Goal: Information Seeking & Learning: Find specific fact

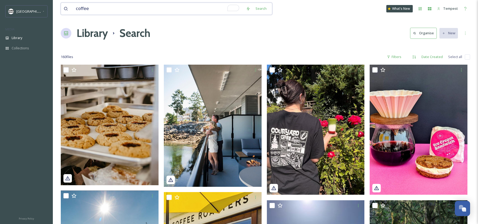
click at [101, 12] on input "coffee" at bounding box center [158, 9] width 170 height 12
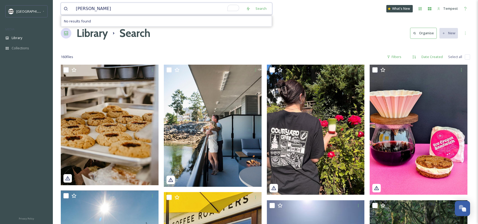
click at [111, 11] on input "[PERSON_NAME]" at bounding box center [158, 9] width 170 height 12
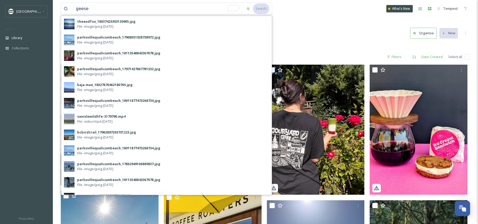
click at [263, 7] on div "Search" at bounding box center [261, 8] width 16 height 10
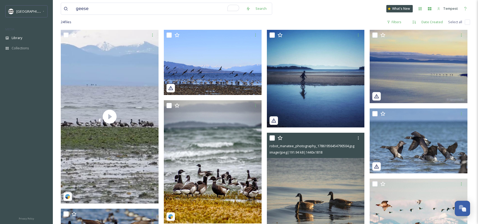
scroll to position [40, 0]
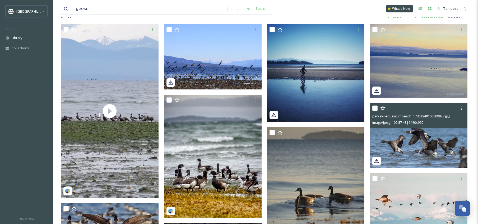
click at [426, 145] on img at bounding box center [419, 135] width 98 height 65
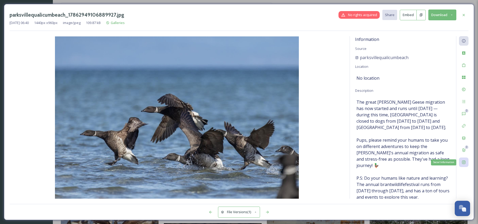
click at [468, 163] on div "Social Information" at bounding box center [464, 163] width 10 height 10
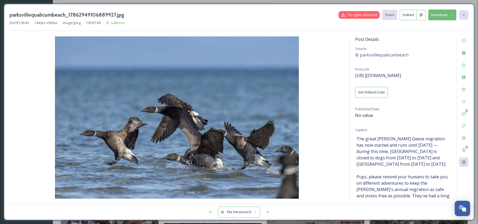
click at [464, 16] on icon at bounding box center [464, 15] width 4 height 4
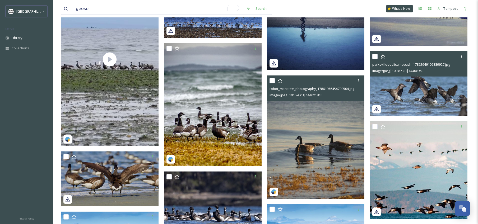
scroll to position [100, 0]
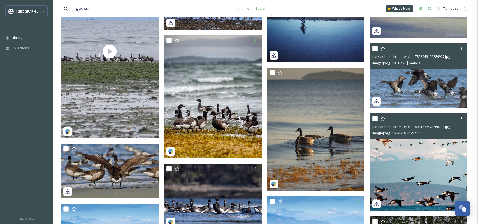
click at [392, 165] on img at bounding box center [419, 163] width 98 height 98
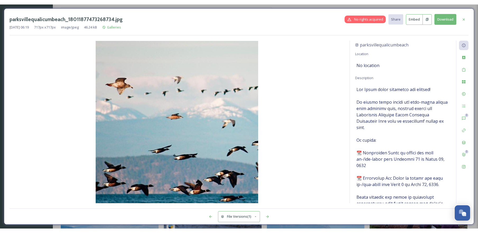
scroll to position [19, 0]
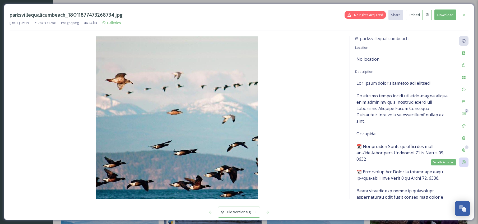
click at [463, 165] on div "Social Information" at bounding box center [464, 163] width 10 height 10
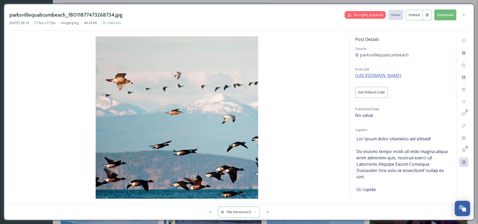
click at [401, 77] on span "[URL][DOMAIN_NAME]" at bounding box center [378, 76] width 46 height 6
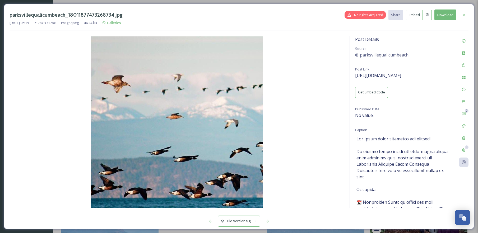
click at [466, 15] on icon at bounding box center [464, 15] width 4 height 4
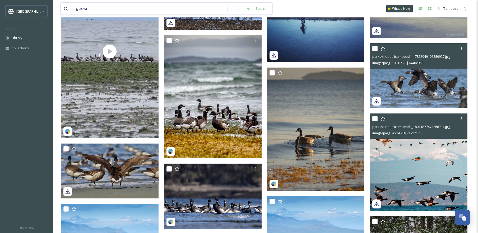
click at [146, 11] on input "geese" at bounding box center [158, 9] width 170 height 12
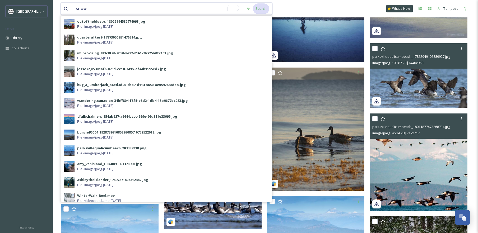
type input "snow"
click at [254, 9] on div "Search" at bounding box center [261, 8] width 16 height 10
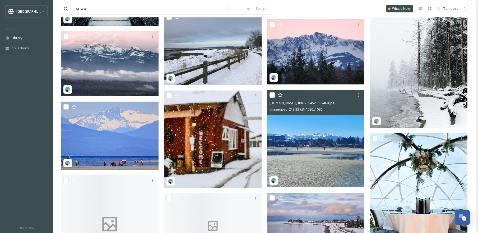
scroll to position [560, 0]
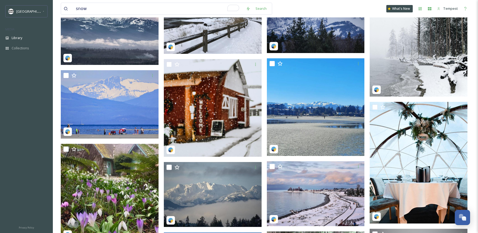
click at [415, 75] on img at bounding box center [419, 35] width 98 height 122
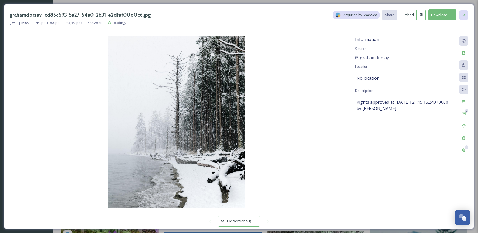
click at [465, 14] on icon at bounding box center [464, 15] width 4 height 4
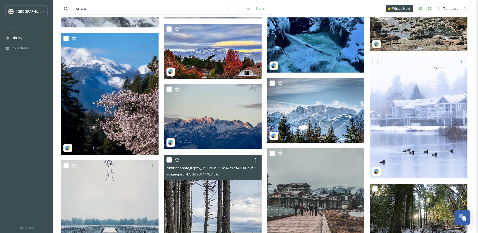
scroll to position [233, 0]
